Goal: Information Seeking & Learning: Learn about a topic

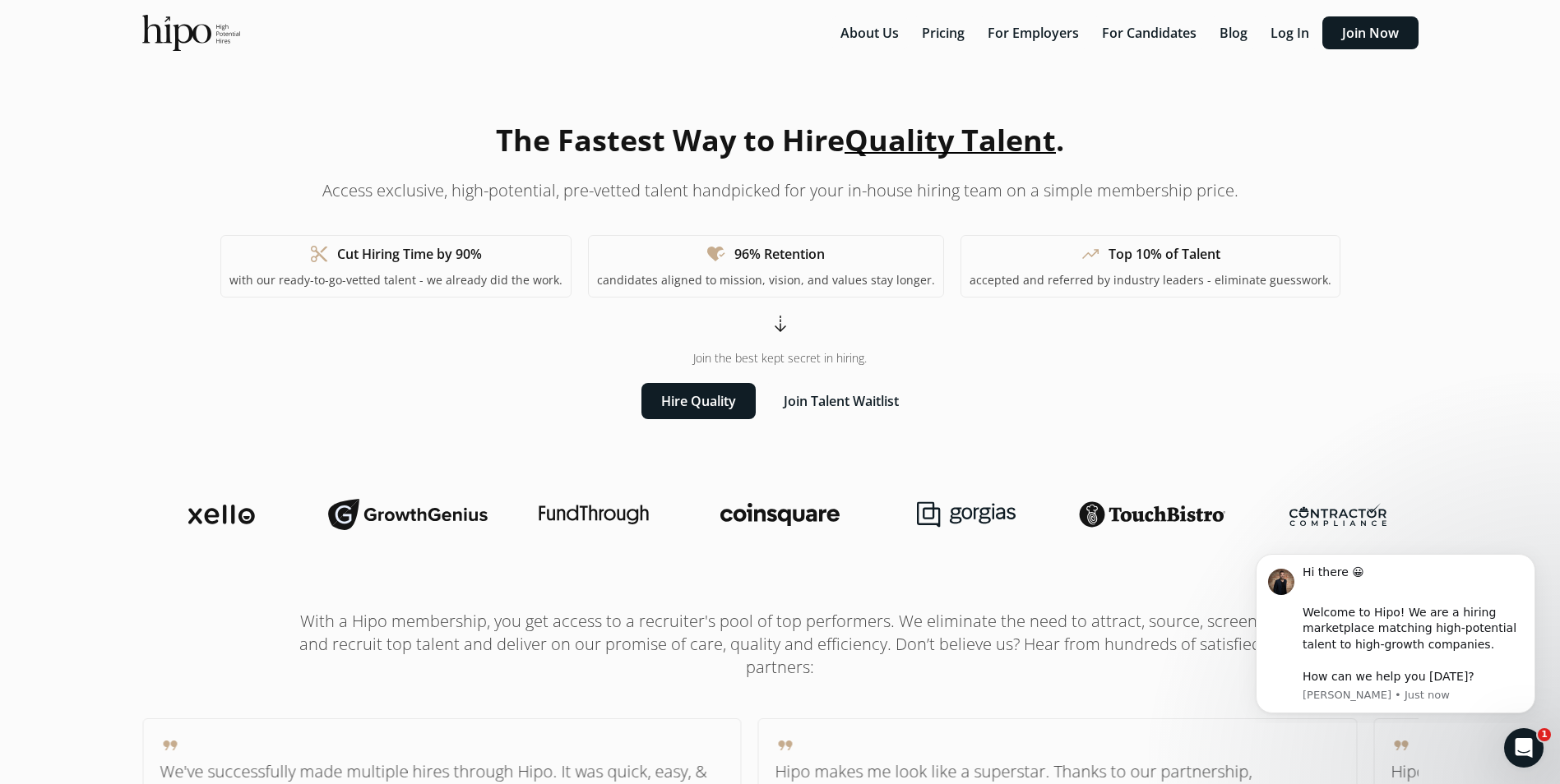
click at [1356, 336] on section "The Fastest Way to Hire Quality Talent . Access exclusive, high-potential, pre-…" at bounding box center [780, 269] width 1315 height 301
click at [1133, 32] on button "For Candidates" at bounding box center [1149, 32] width 114 height 33
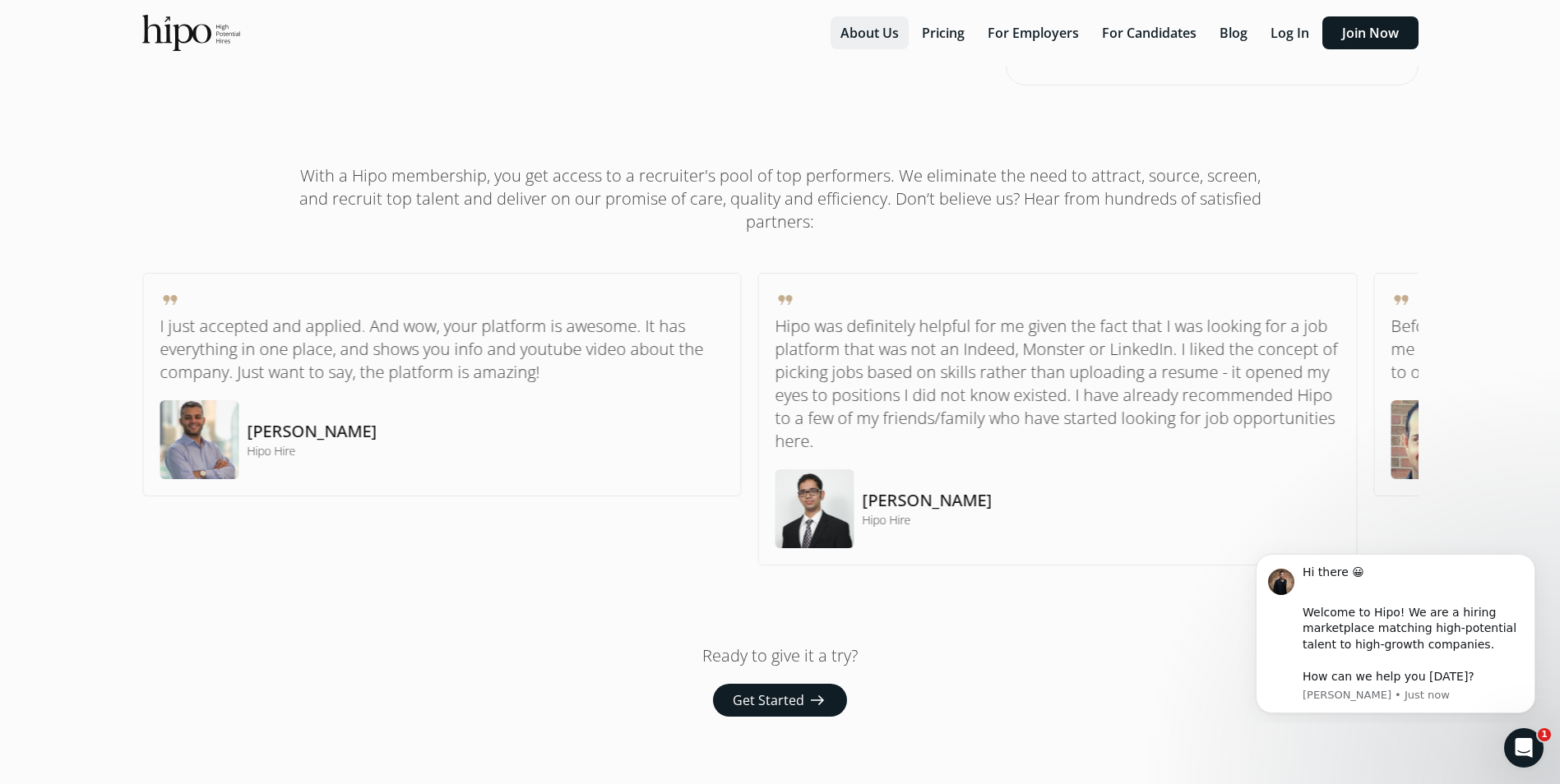
scroll to position [657, 0]
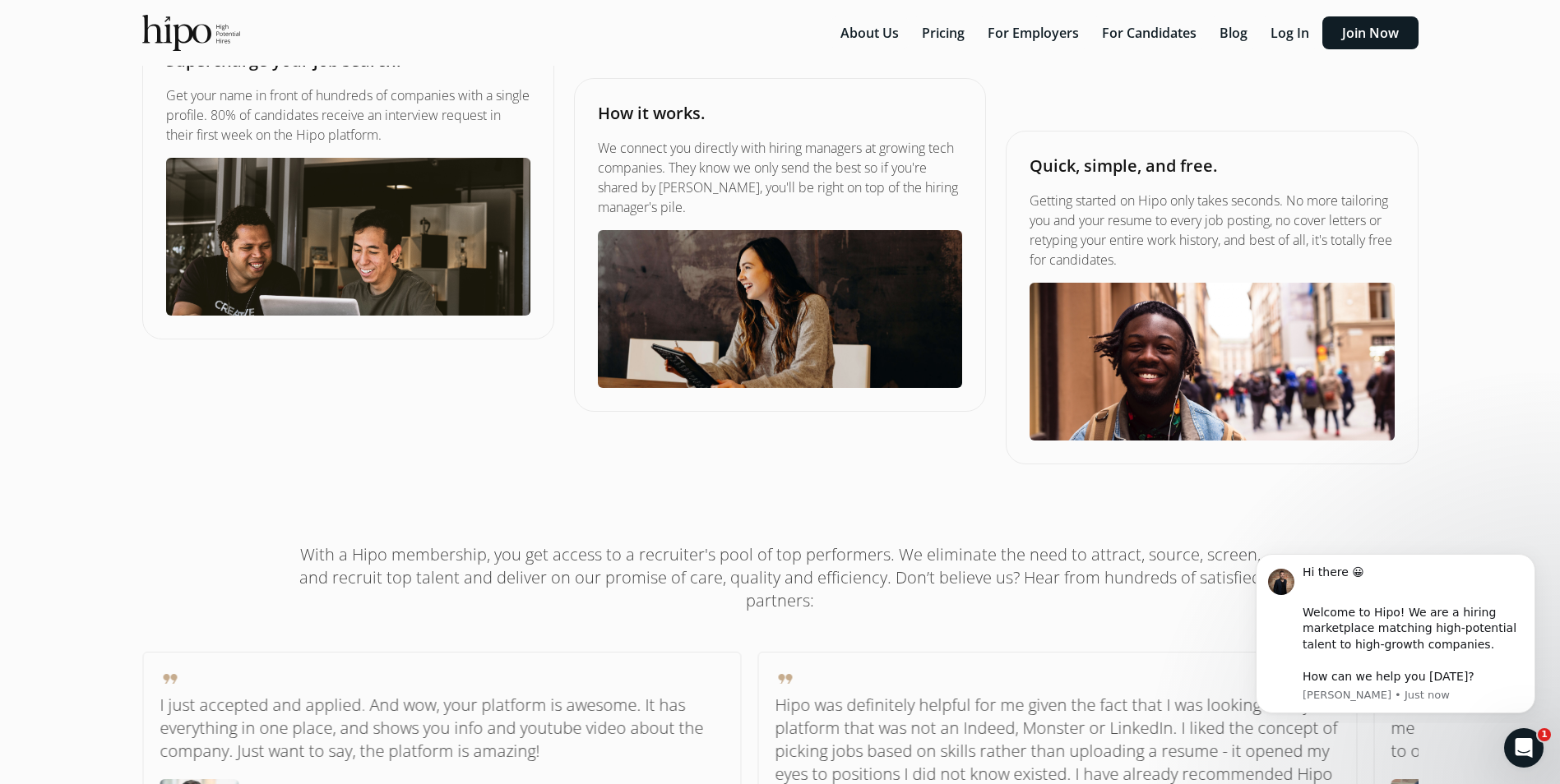
click at [932, 50] on div "About Us Pricing For Employers For Candidates Blog Log In Join Now menu" at bounding box center [780, 33] width 1315 height 66
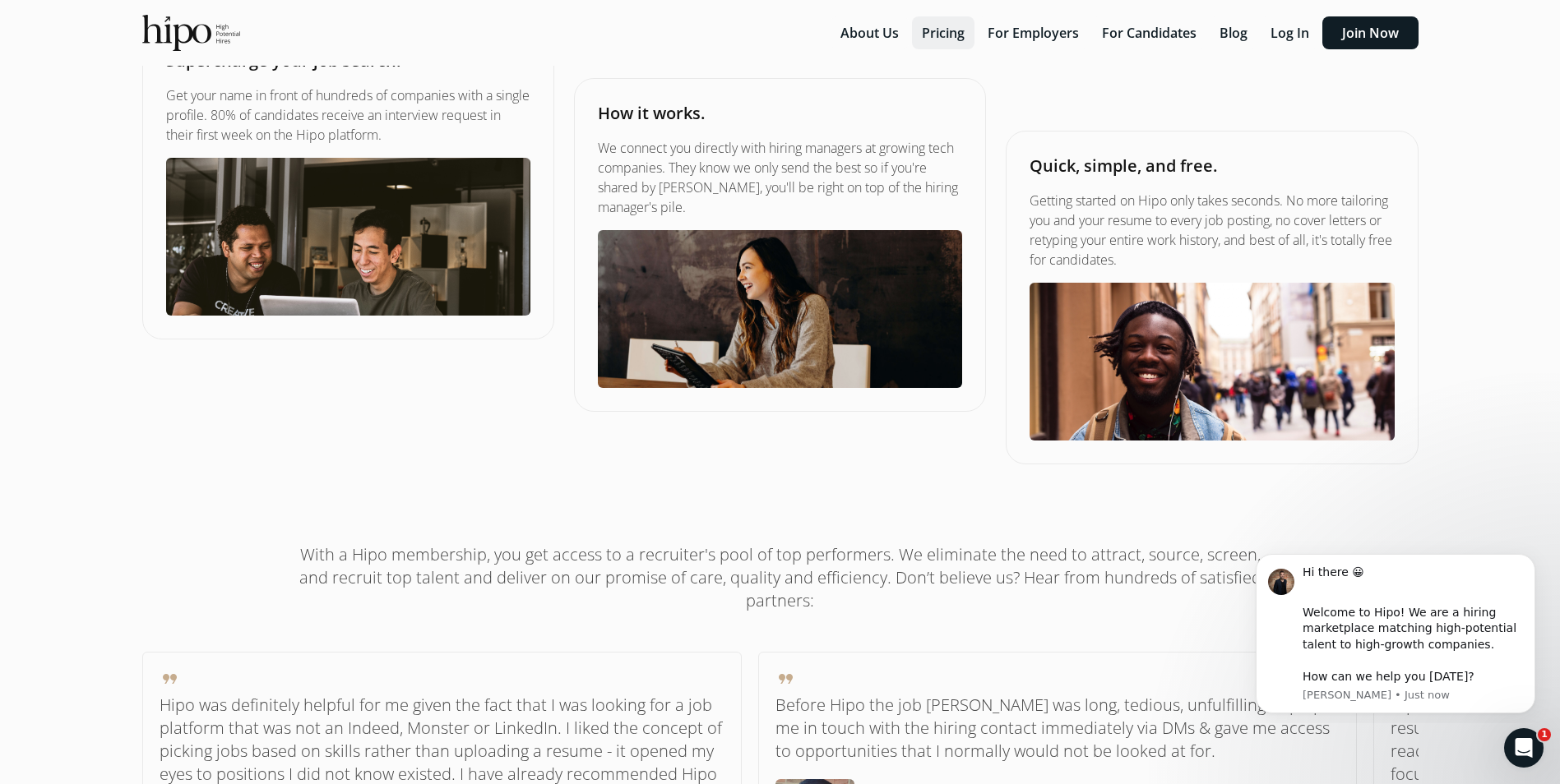
click at [933, 42] on button "Pricing" at bounding box center [943, 32] width 63 height 33
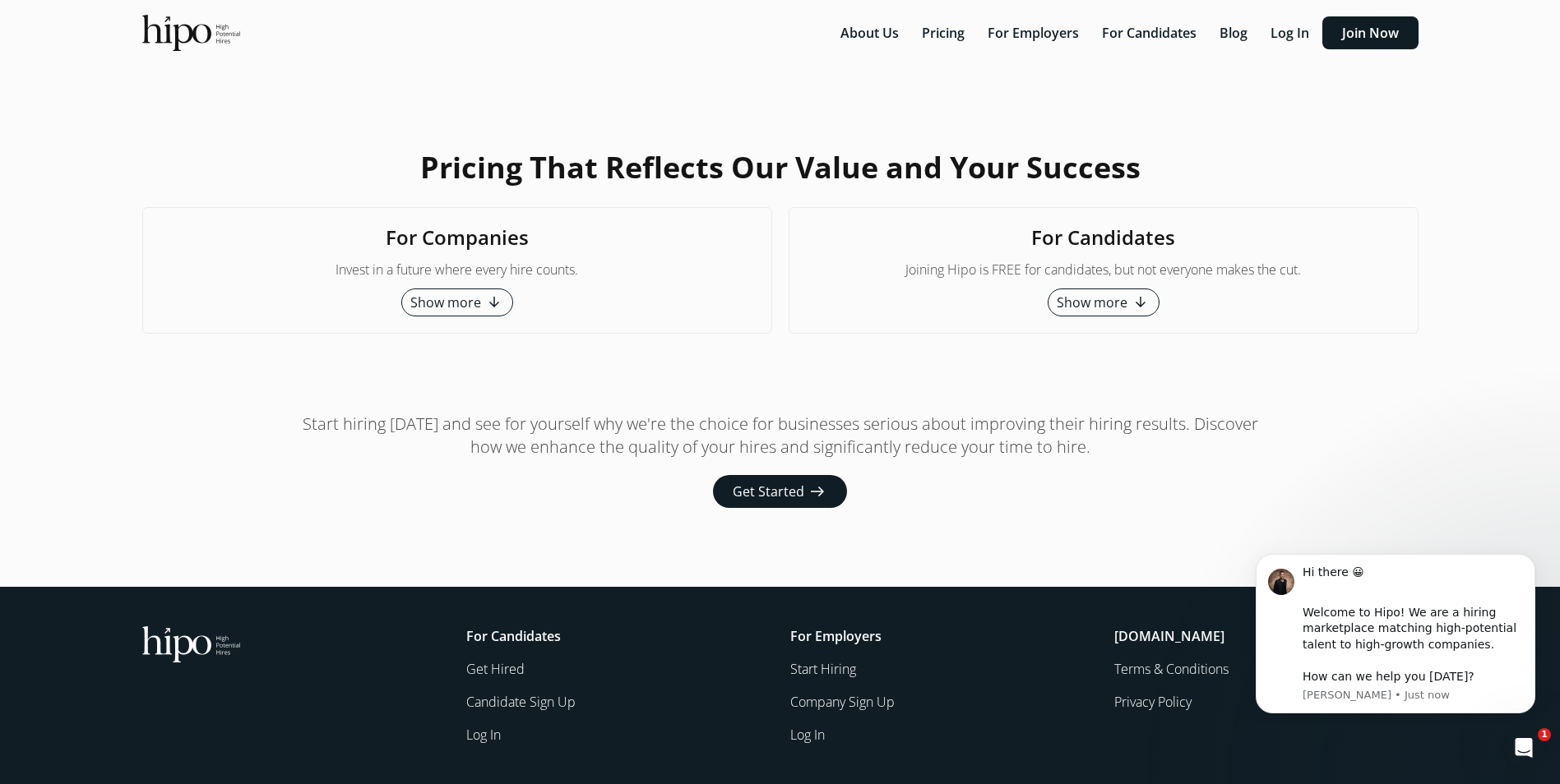
click at [1088, 313] on span "Show more" at bounding box center [1091, 303] width 71 height 20
